Goal: Complete application form

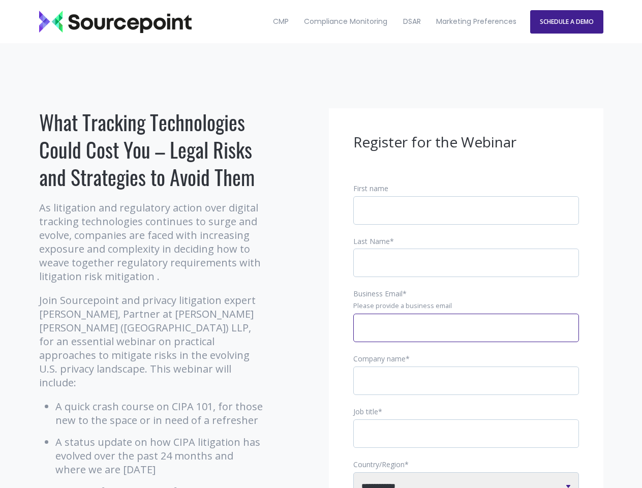
click at [466, 336] on input "Business Email *" at bounding box center [466, 328] width 226 height 28
